Goal: Navigation & Orientation: Find specific page/section

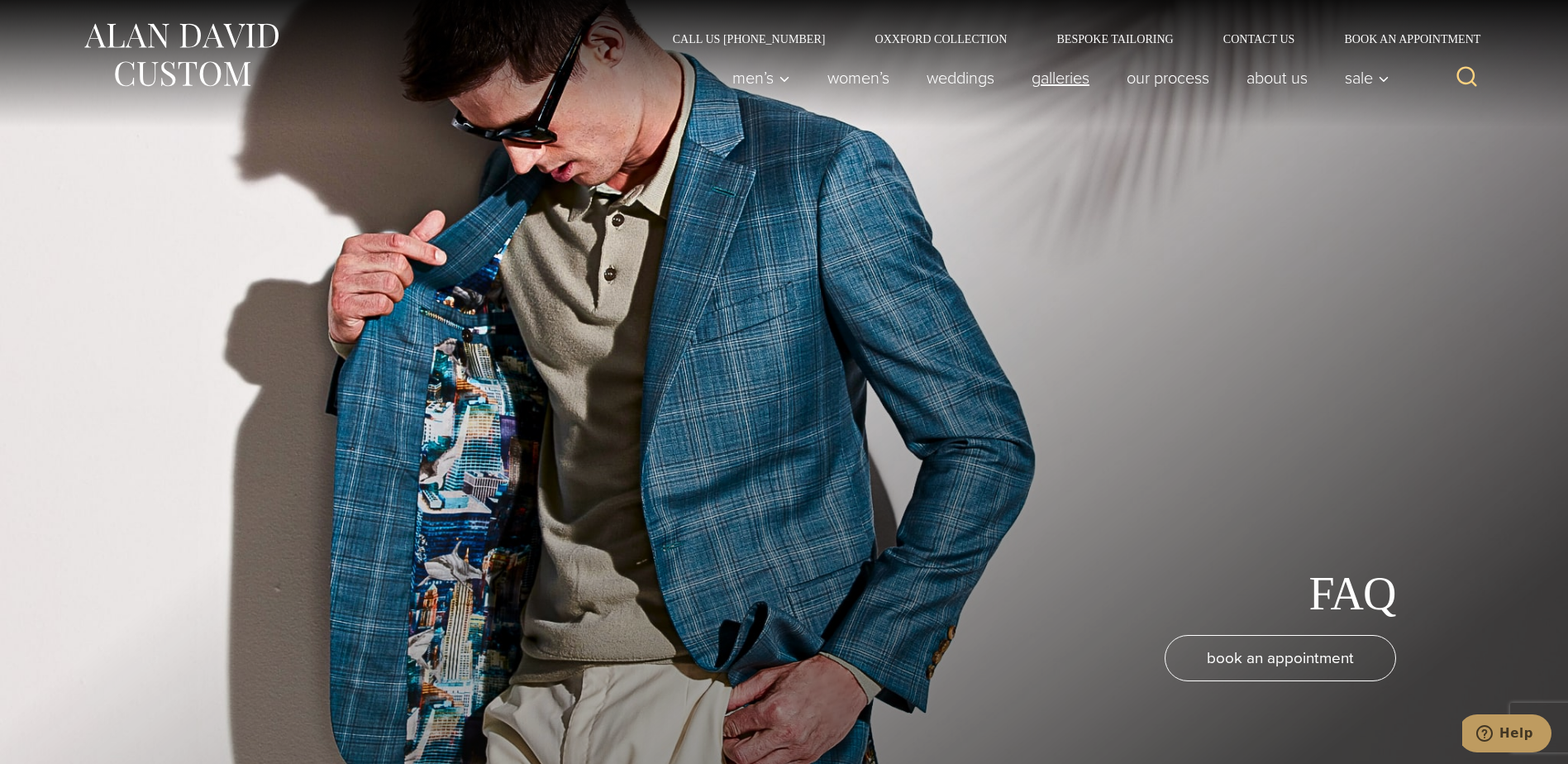
click at [1061, 81] on link "Galleries" at bounding box center [1061, 77] width 95 height 33
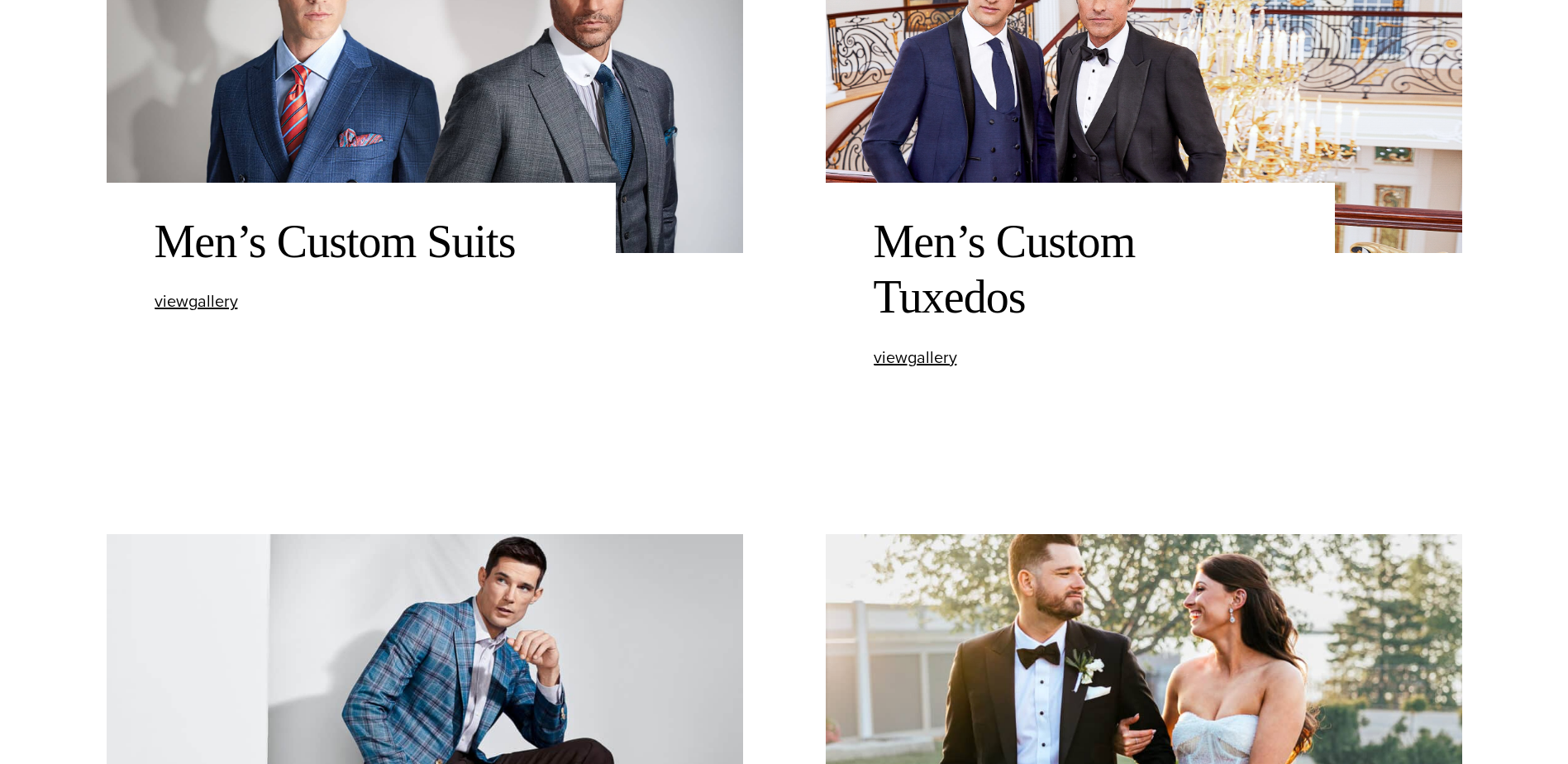
scroll to position [909, 0]
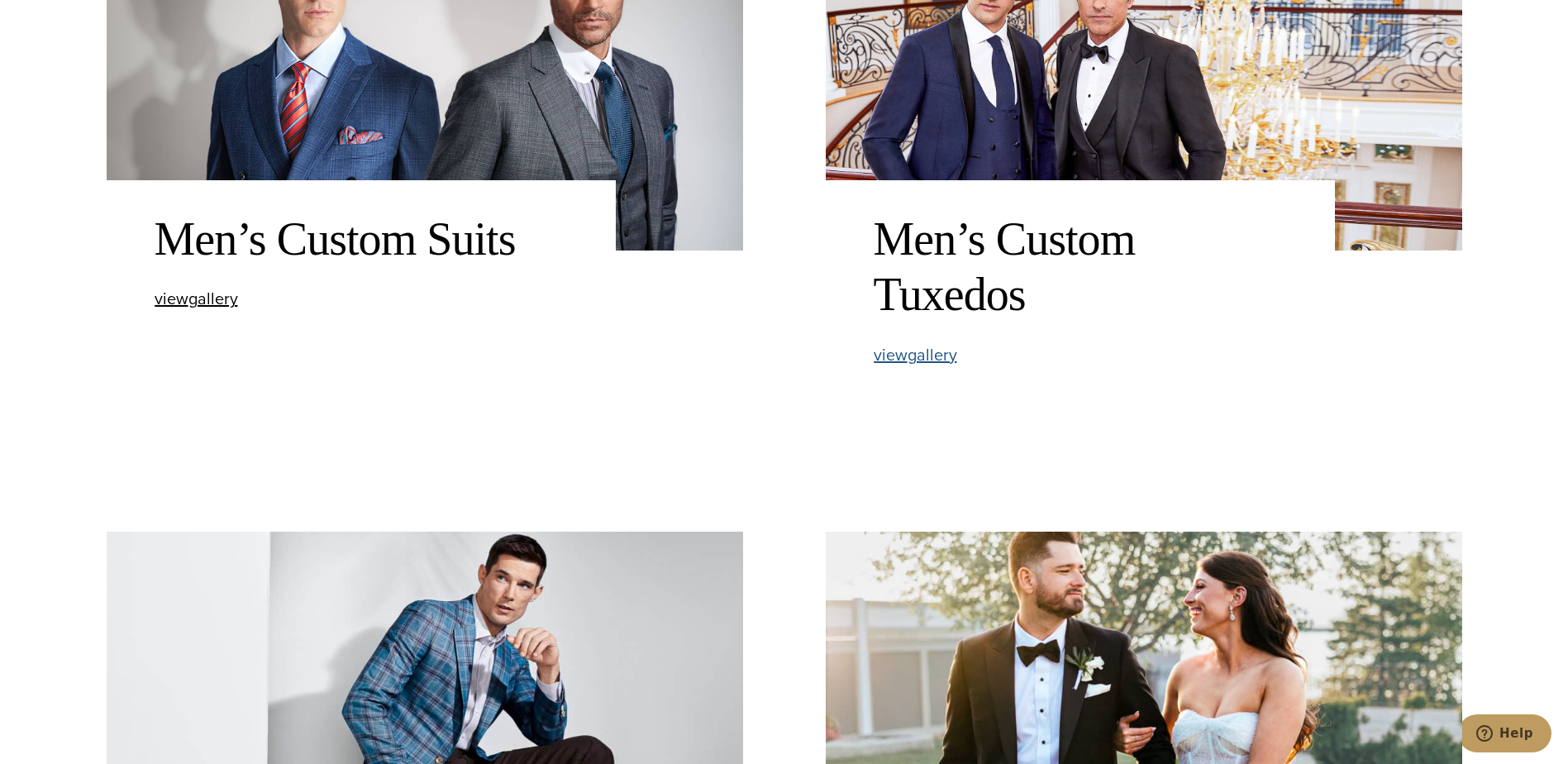
click at [909, 354] on span "view Men’s Custom Tuxedos gallery" at bounding box center [915, 355] width 83 height 24
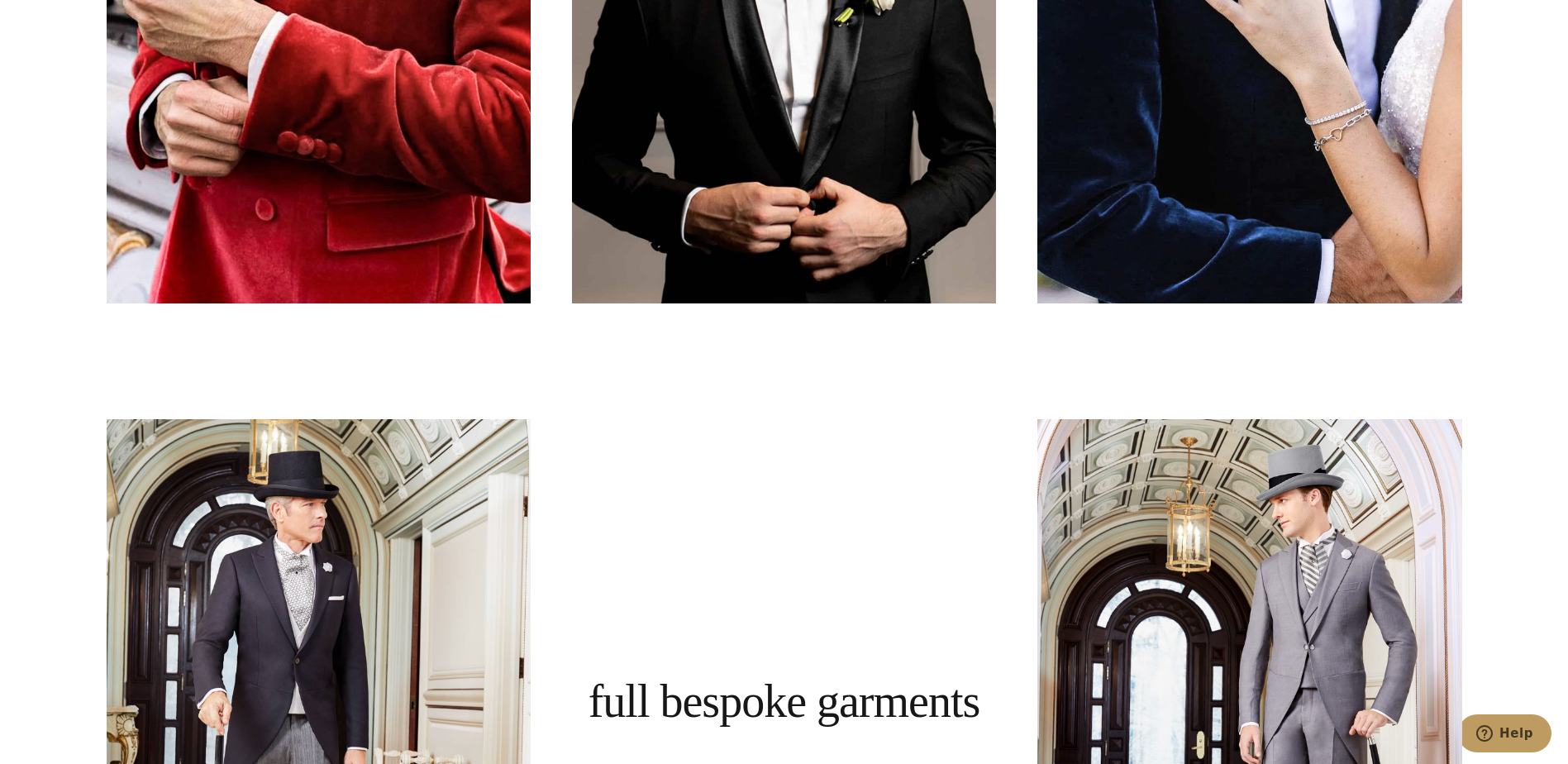
scroll to position [4217, 0]
